Goal: Information Seeking & Learning: Learn about a topic

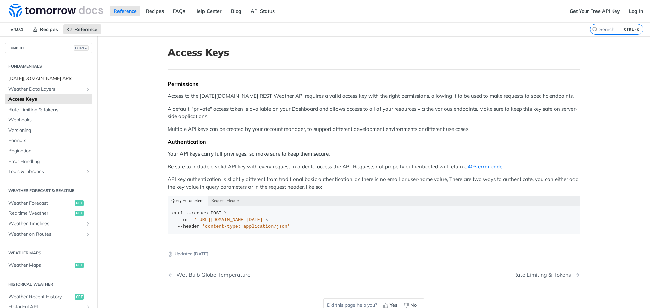
click at [42, 81] on span "[DATE][DOMAIN_NAME] APIs" at bounding box center [49, 78] width 82 height 7
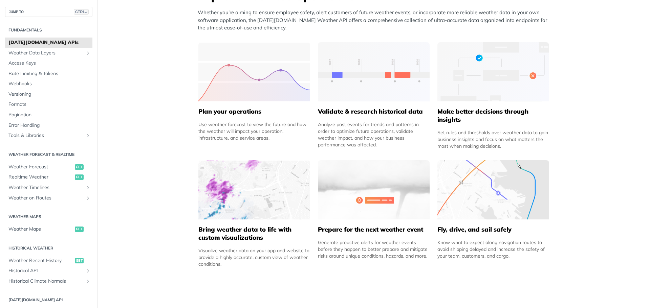
scroll to position [293, 0]
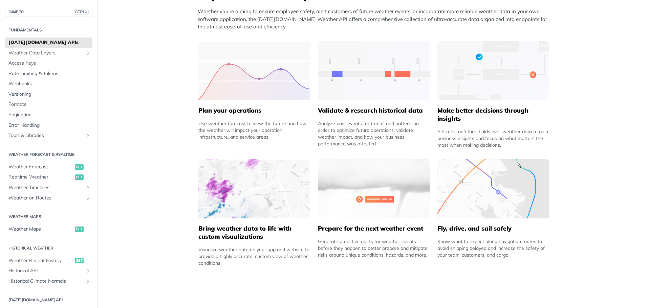
click at [238, 200] on img at bounding box center [254, 188] width 112 height 59
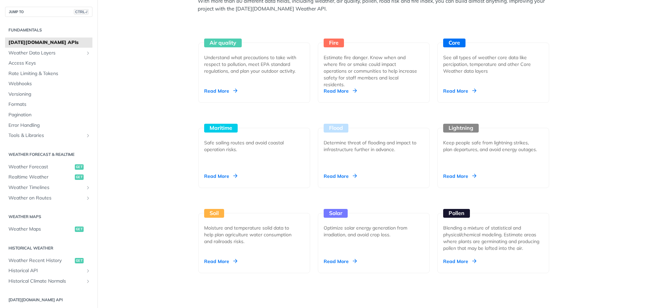
scroll to position [628, 0]
click at [457, 88] on div "Read More" at bounding box center [459, 91] width 33 height 7
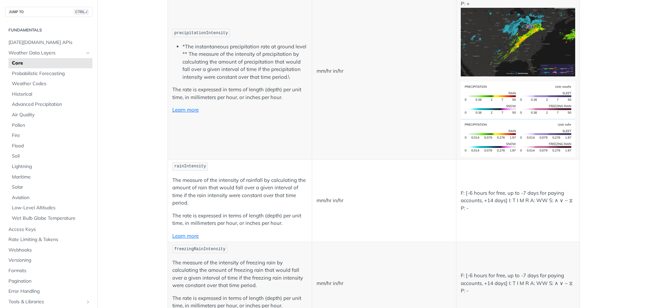
scroll to position [1245, 0]
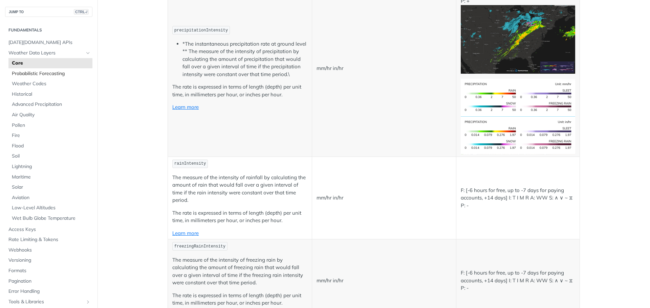
click at [49, 77] on span "Probabilistic Forecasting" at bounding box center [51, 73] width 79 height 7
